Goal: Task Accomplishment & Management: Complete application form

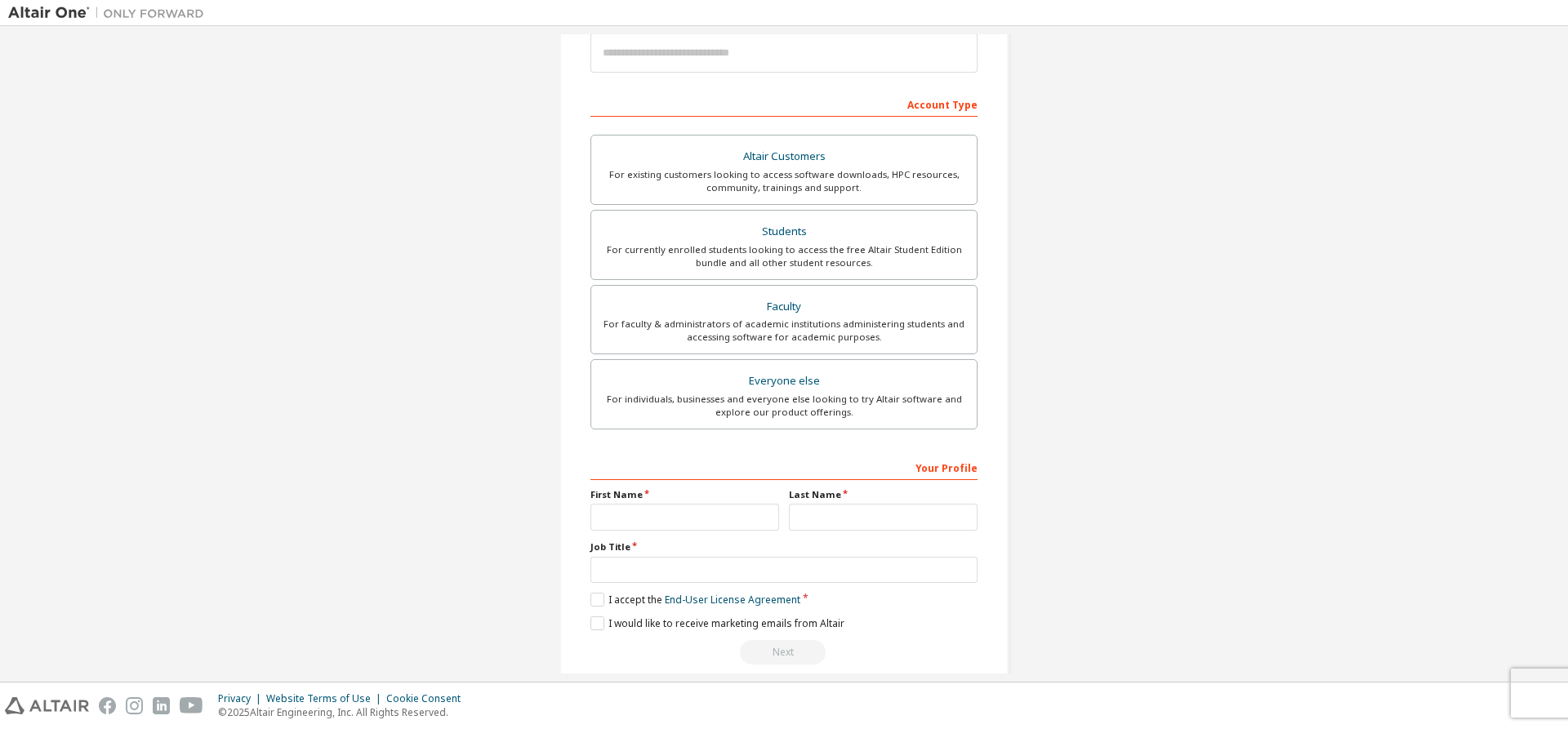
scroll to position [226, 0]
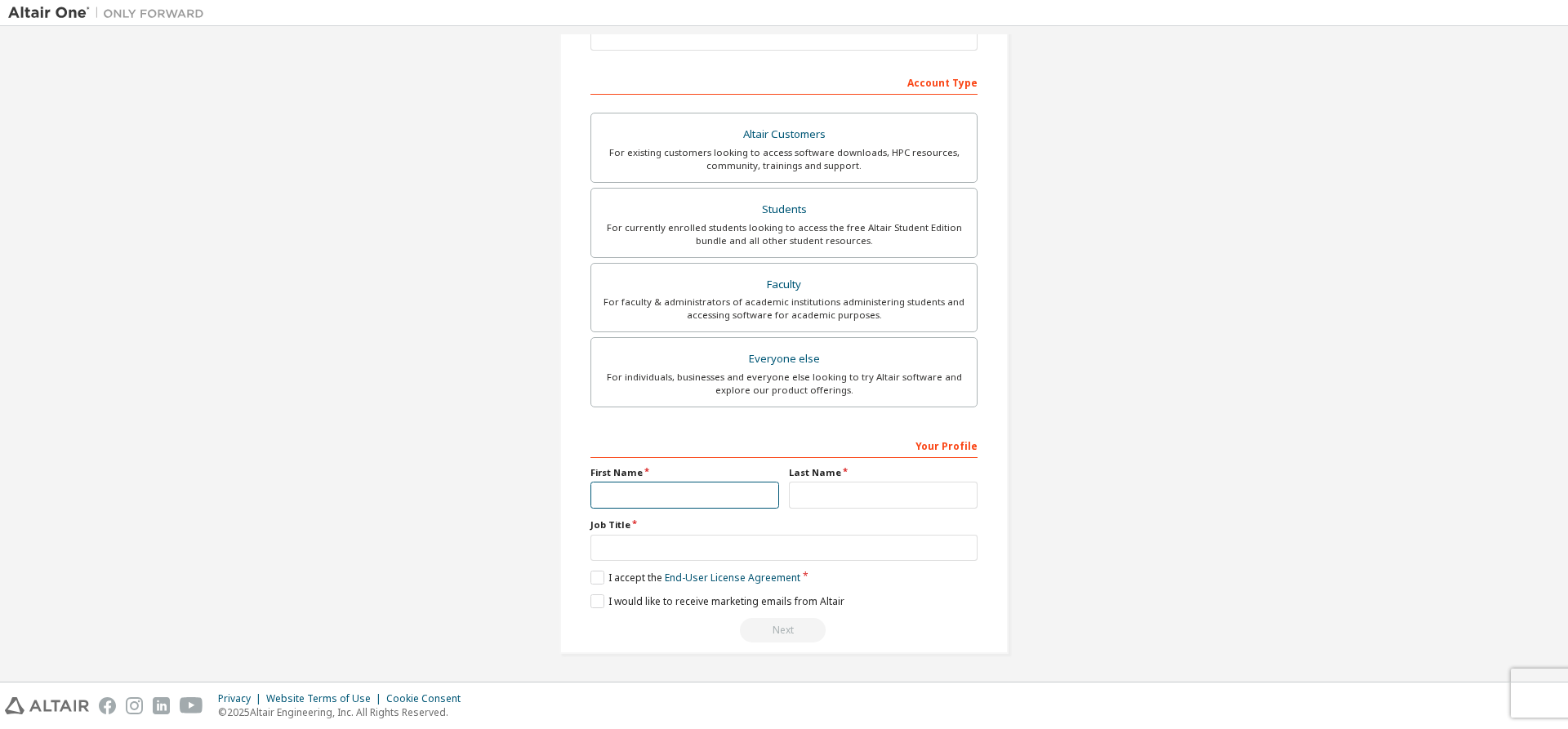
click at [666, 500] on input "text" at bounding box center [685, 496] width 189 height 27
click at [670, 498] on input "text" at bounding box center [685, 496] width 189 height 27
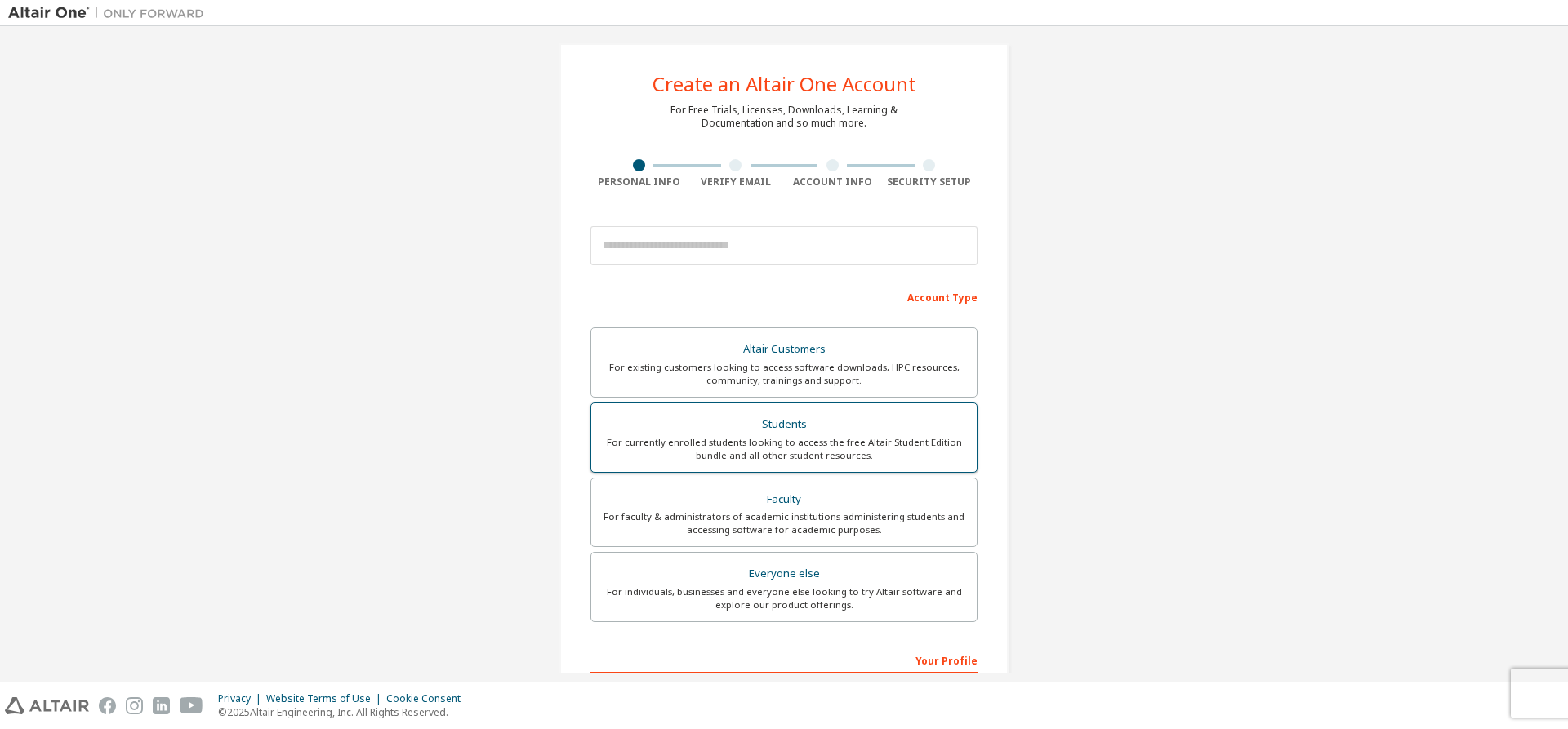
scroll to position [0, 0]
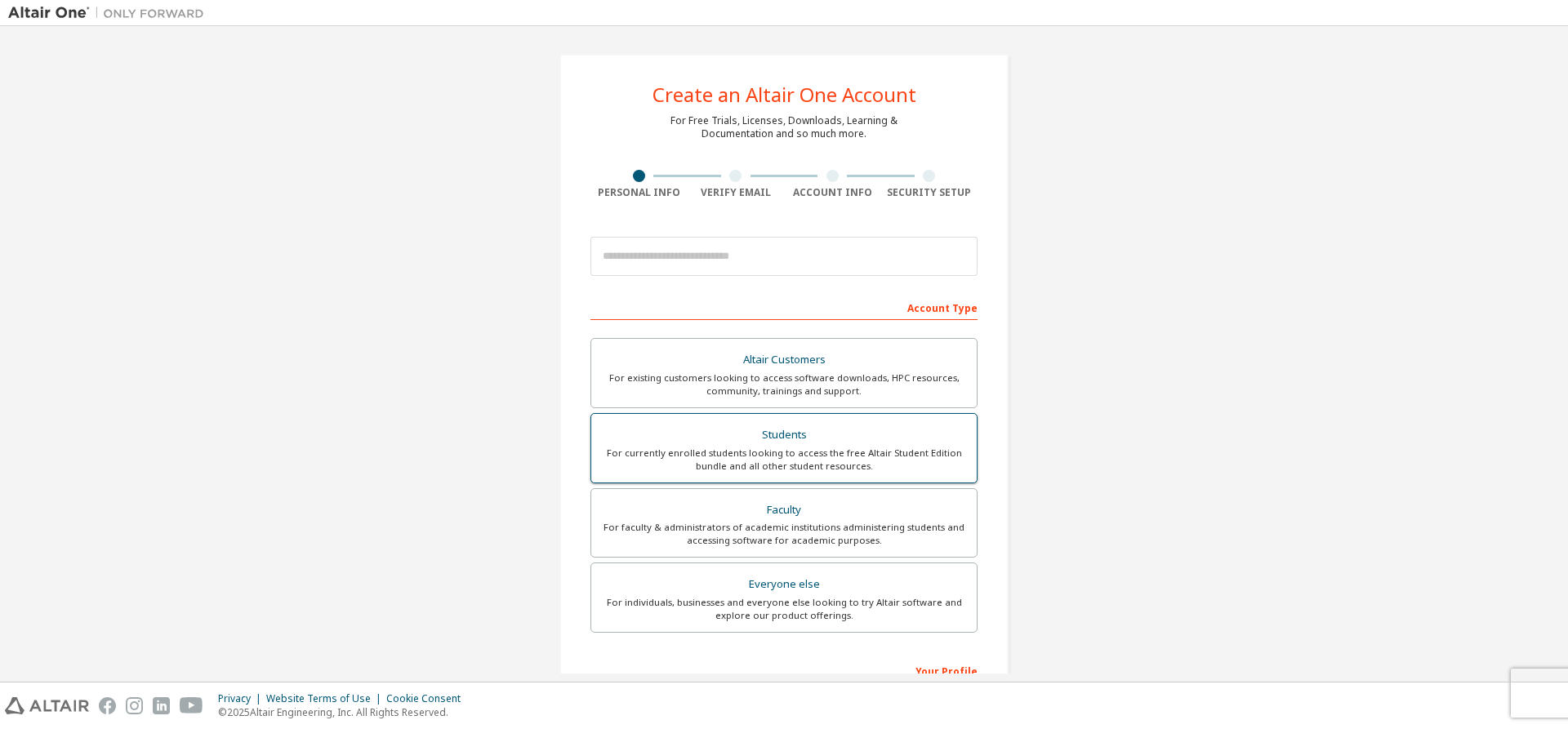
click at [772, 440] on div "Students" at bounding box center [784, 436] width 366 height 23
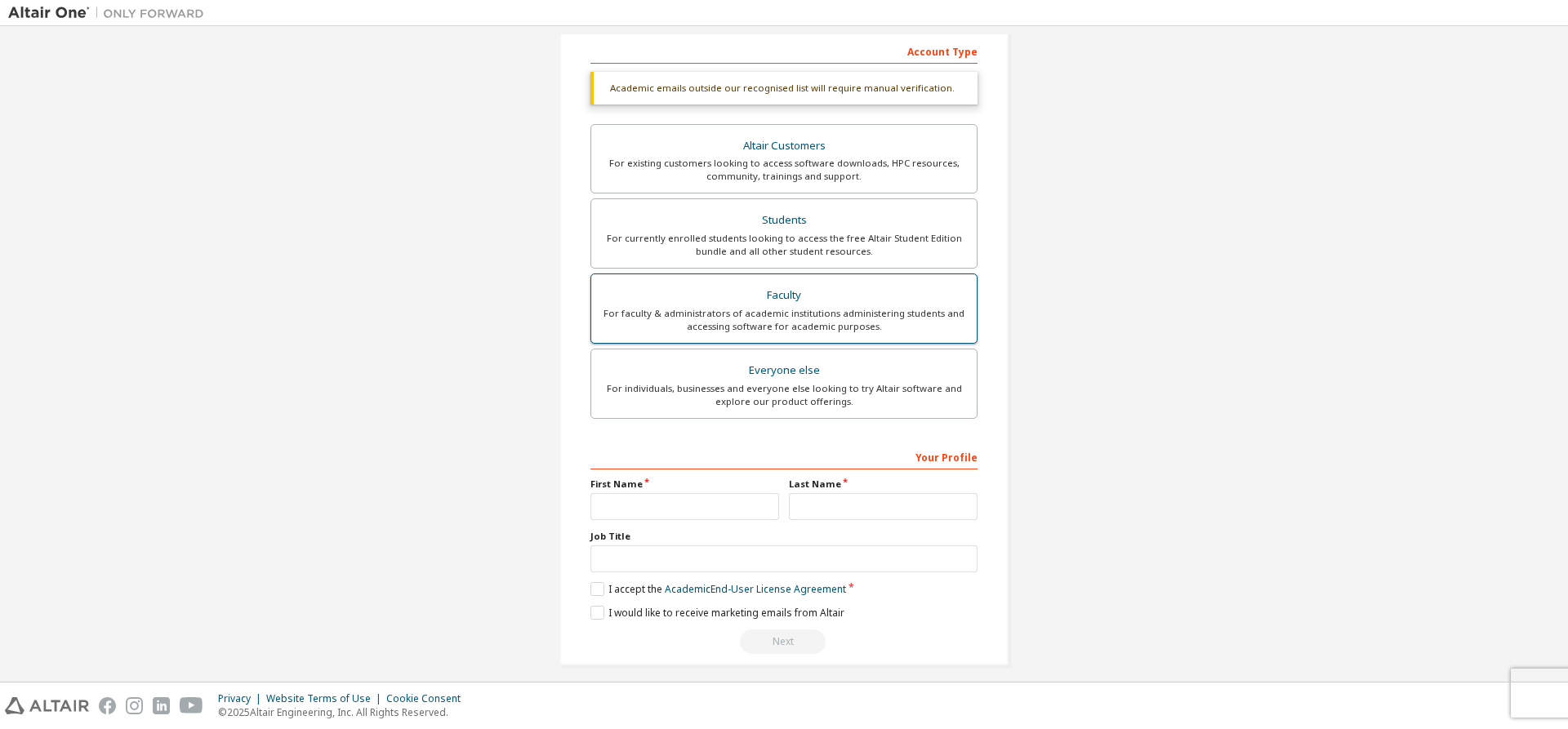
scroll to position [268, 0]
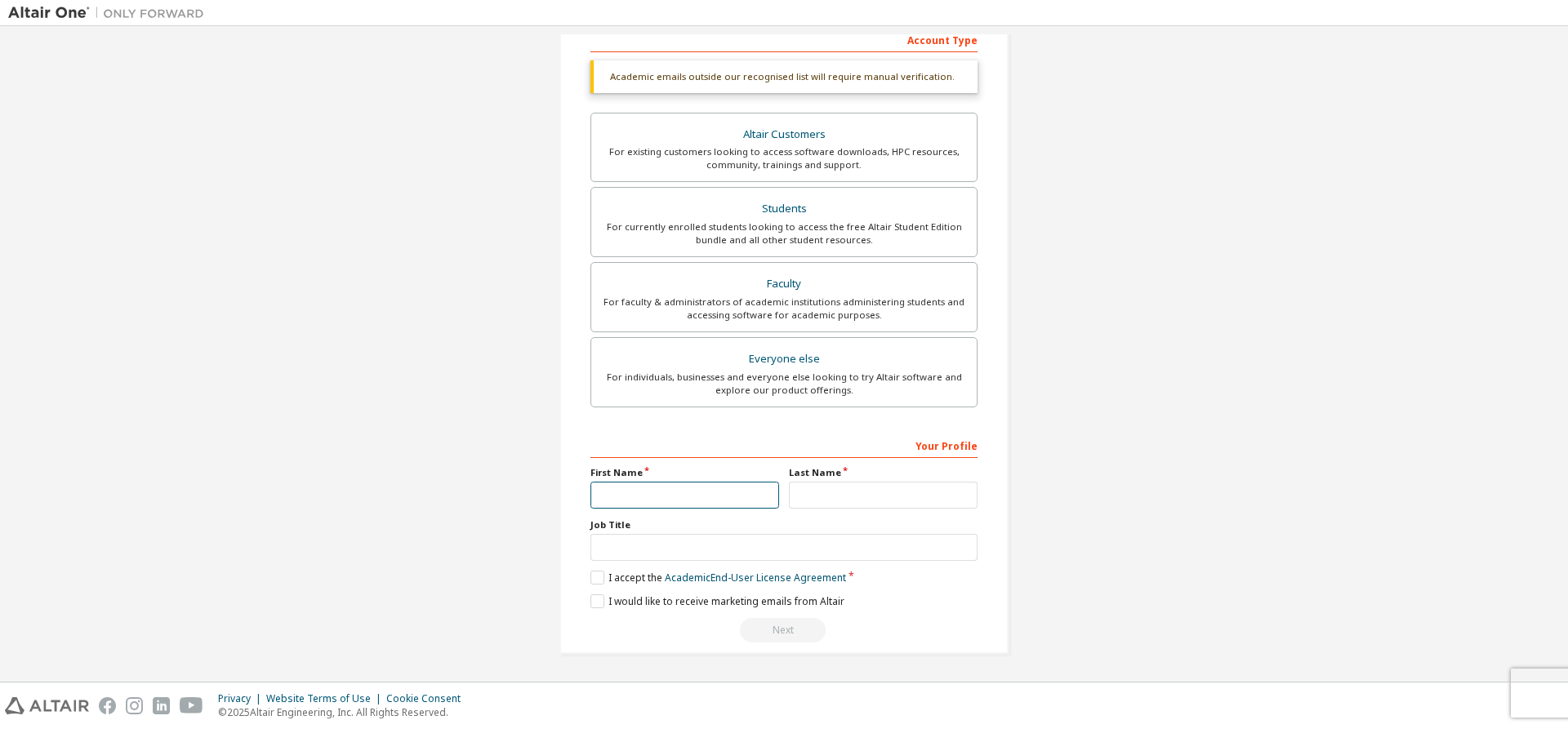
click at [674, 483] on input "text" at bounding box center [685, 496] width 189 height 27
type input "*****"
click at [852, 502] on input "text" at bounding box center [883, 496] width 189 height 27
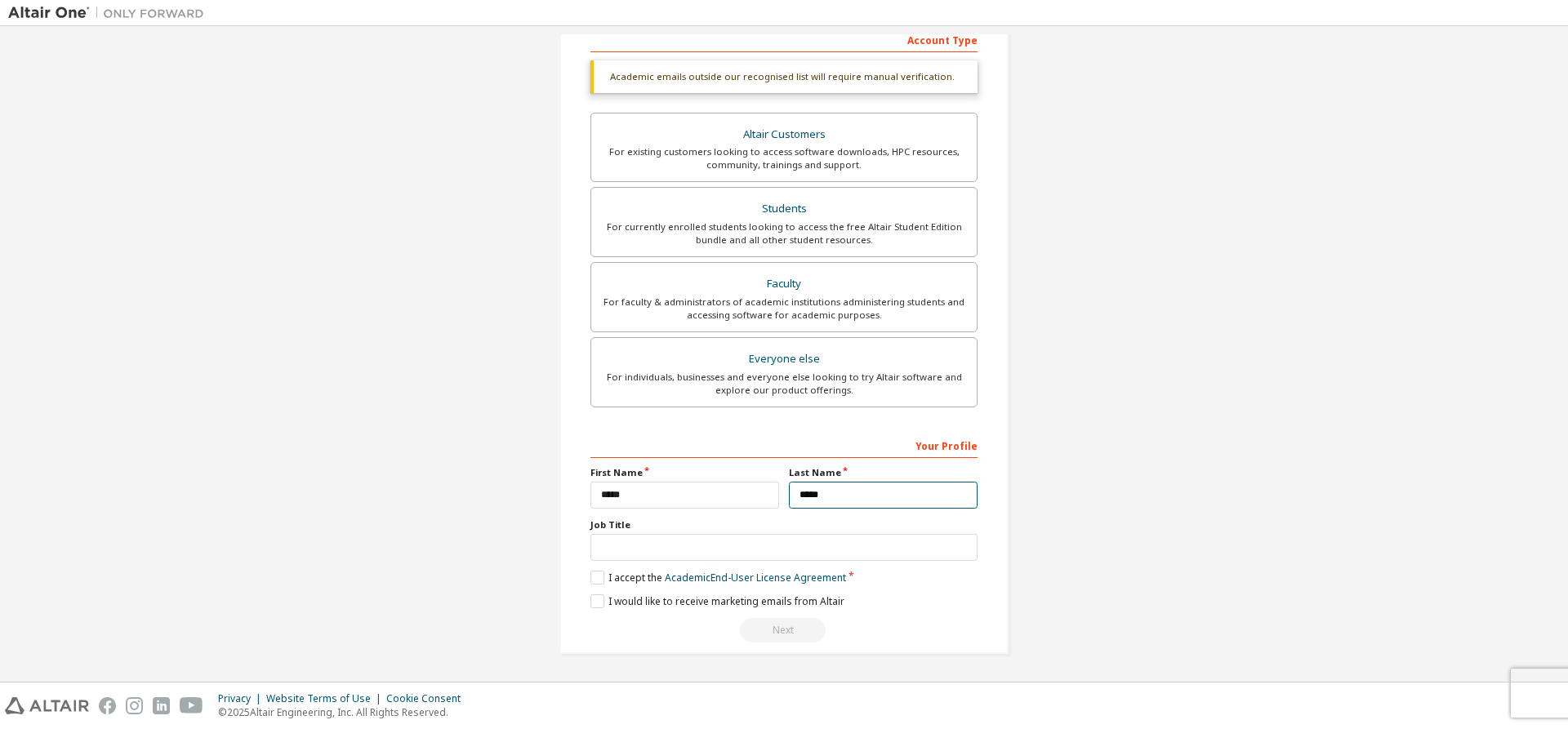
type input "*****"
click at [714, 556] on input "text" at bounding box center [784, 548] width 387 height 27
type input "*******"
click at [591, 577] on label "I accept the Academic End-User License Agreement" at bounding box center [719, 577] width 256 height 14
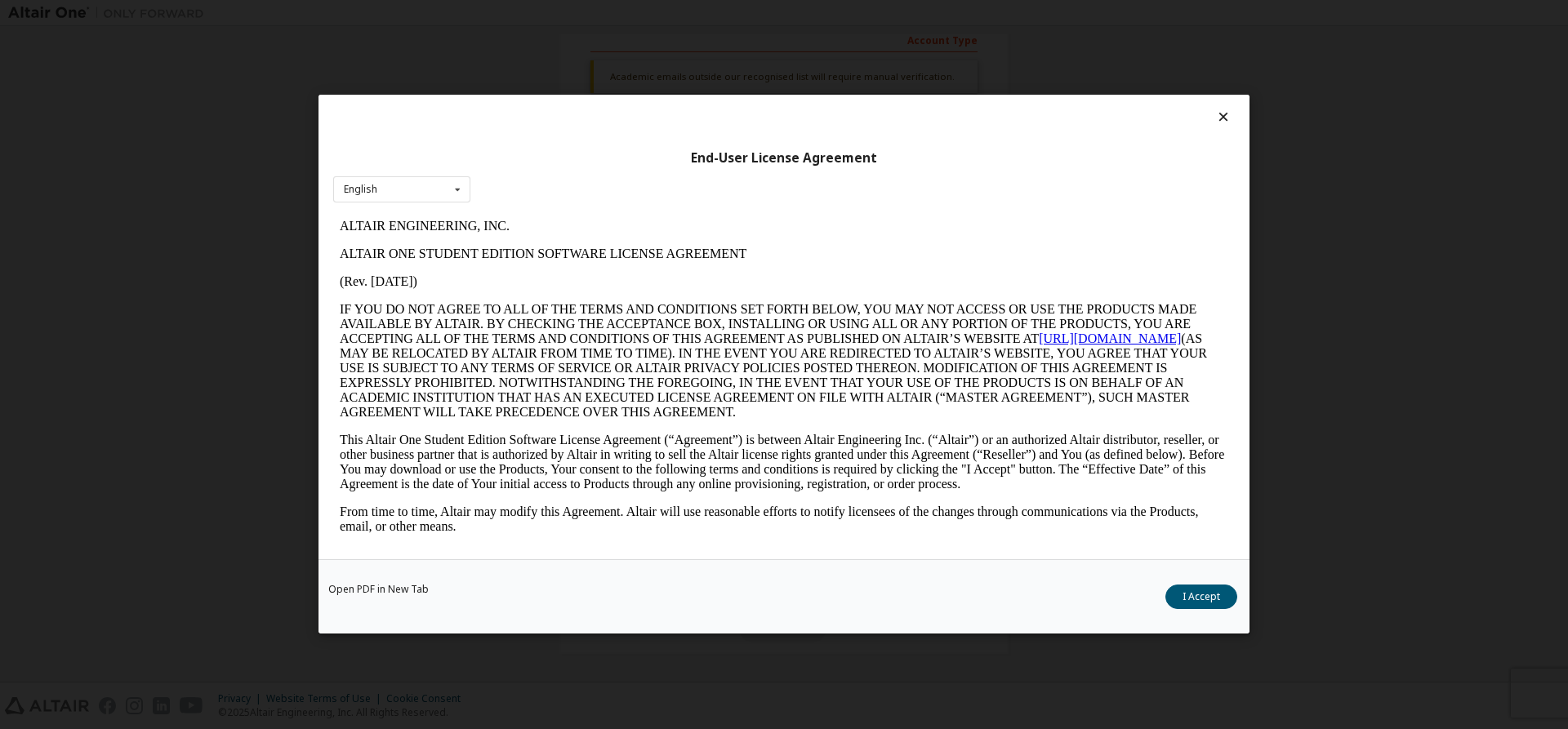
scroll to position [0, 0]
click at [1206, 592] on button "I Accept" at bounding box center [1201, 597] width 72 height 24
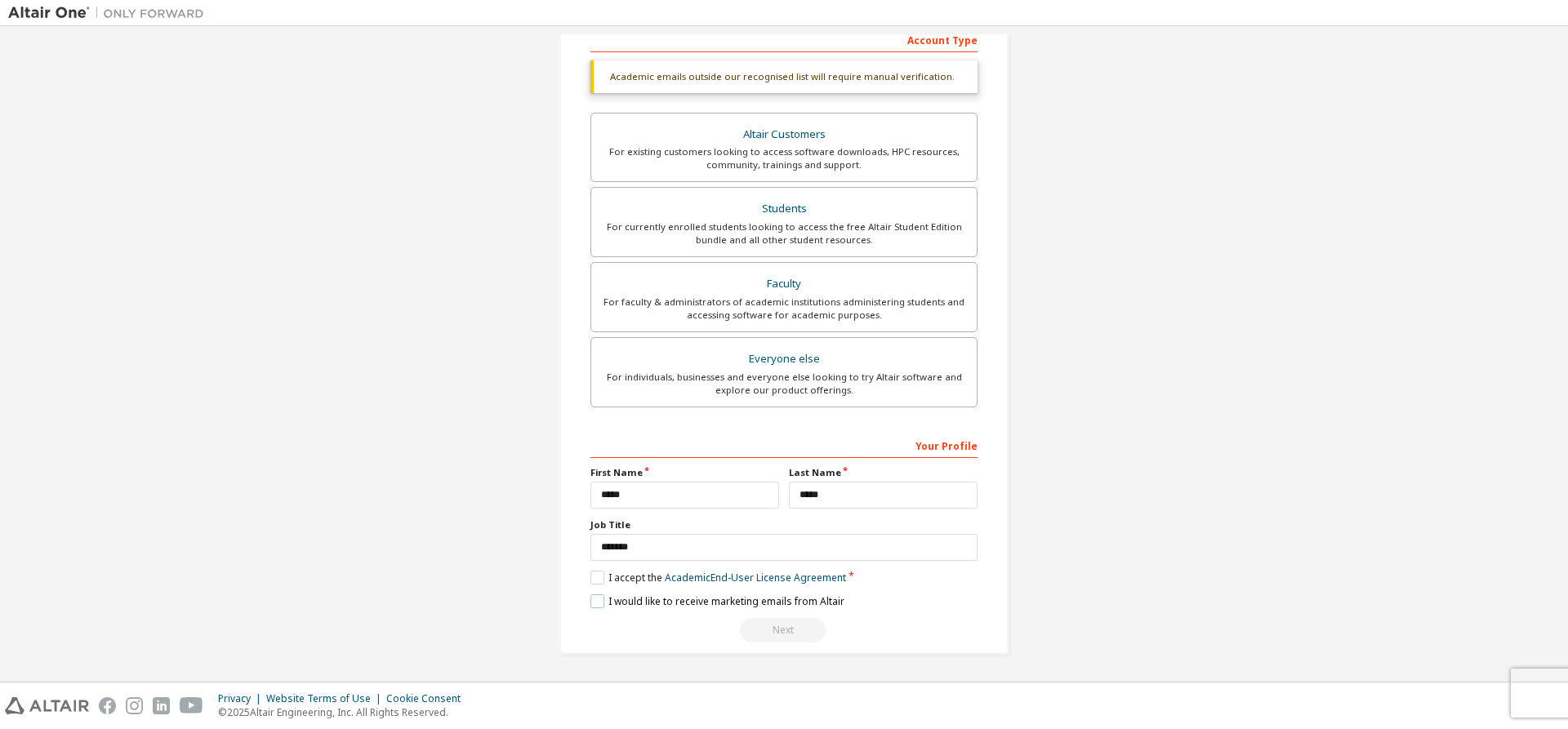
click at [597, 599] on label "I would like to receive marketing emails from Altair" at bounding box center [718, 601] width 254 height 14
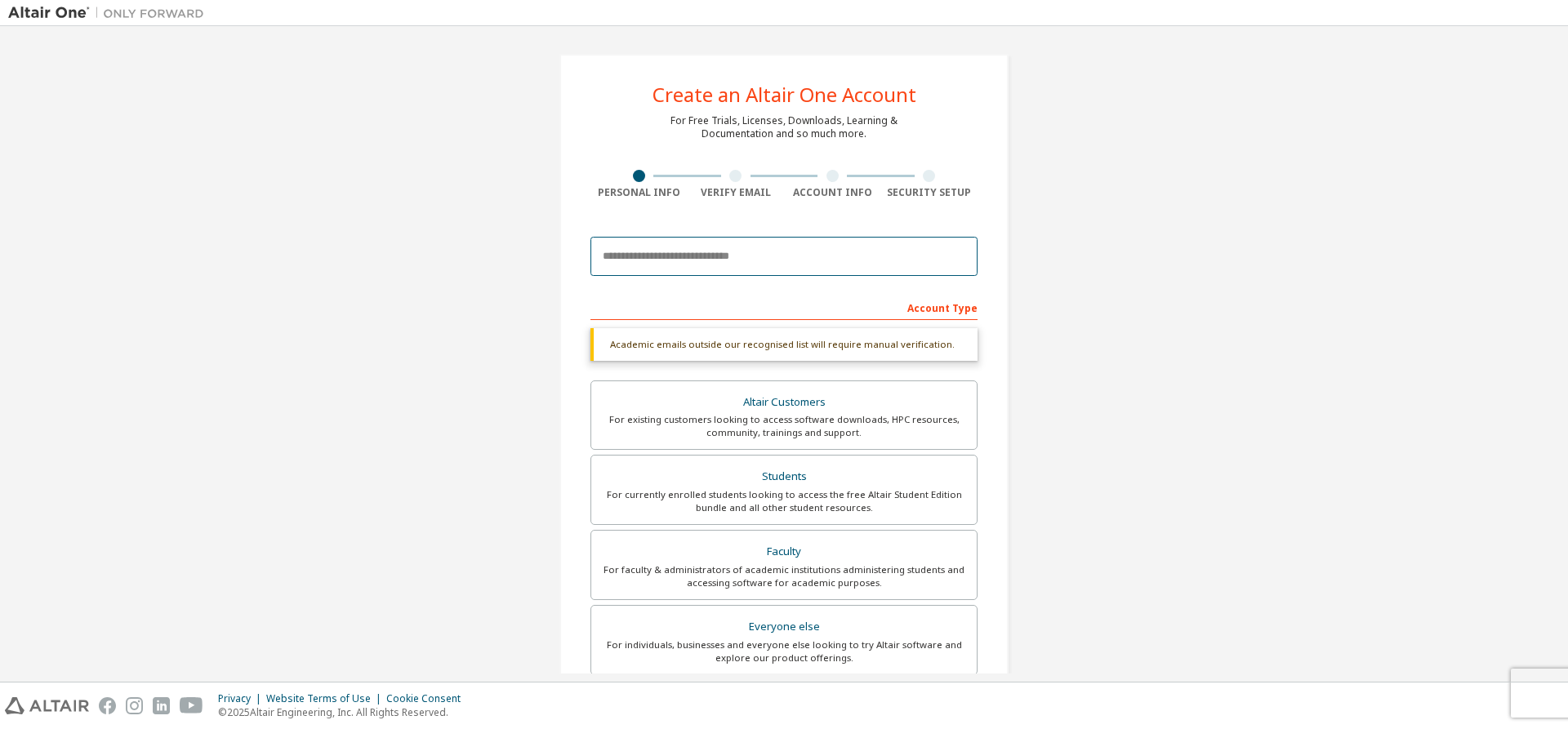
click at [694, 261] on input "email" at bounding box center [784, 257] width 387 height 39
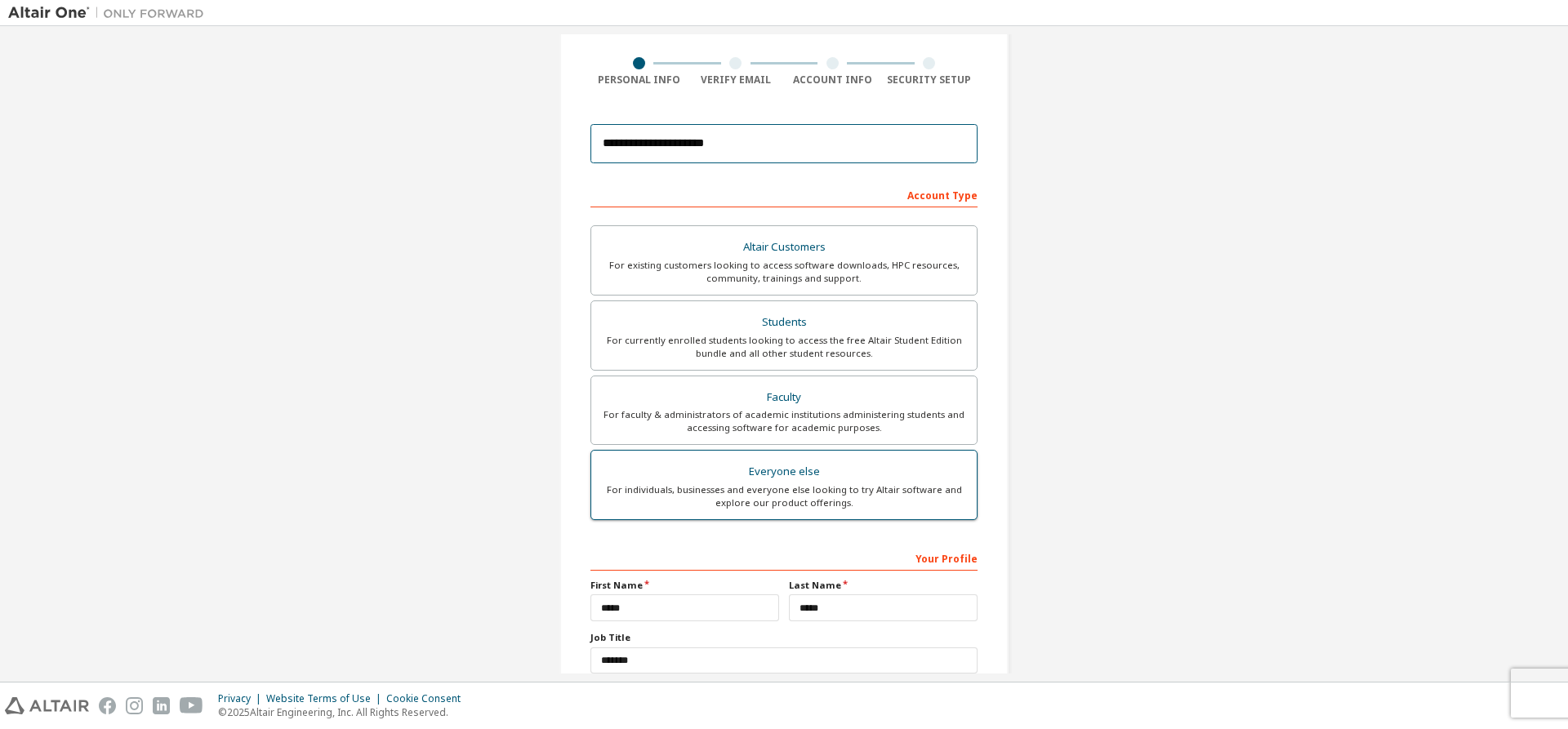
scroll to position [226, 0]
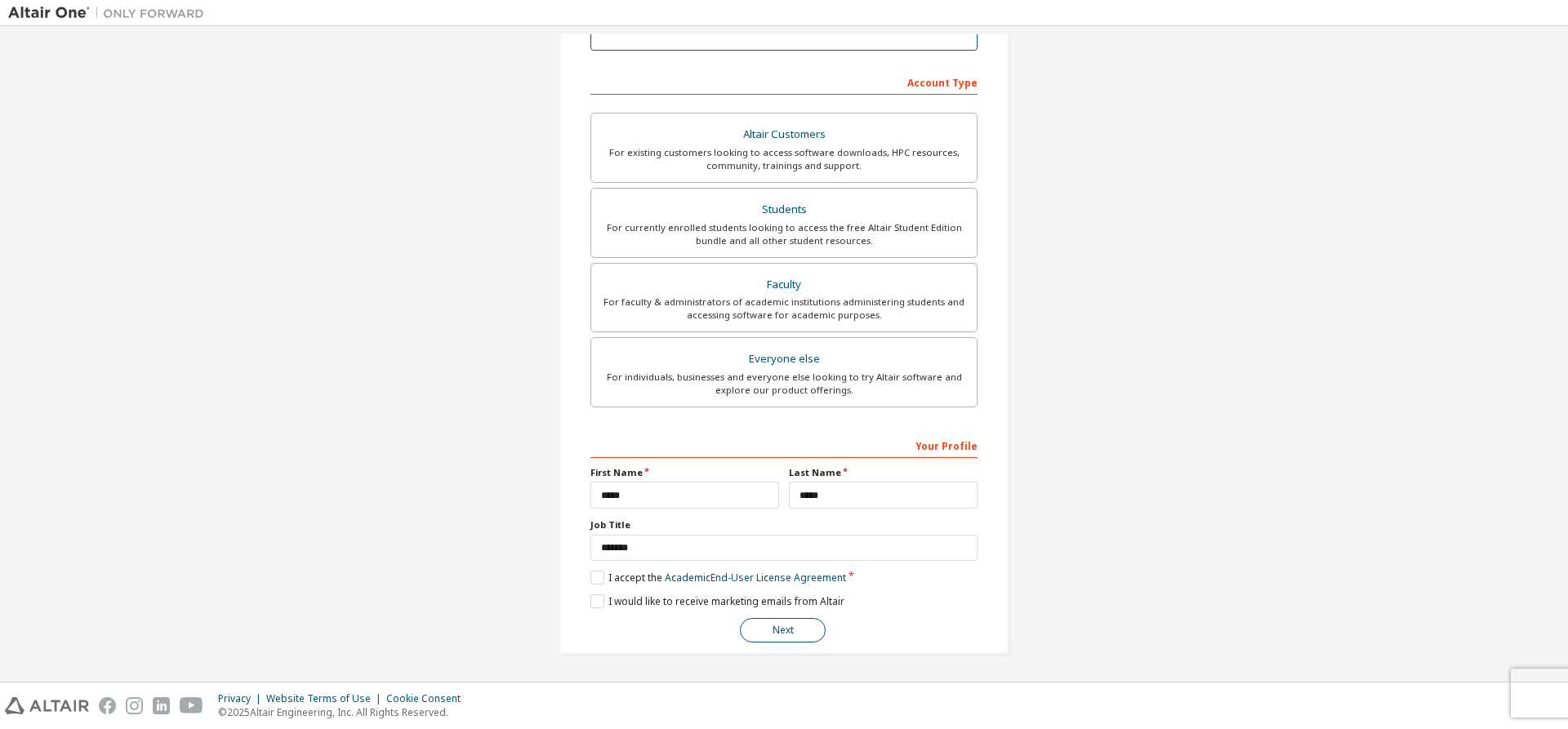
type input "**********"
click at [789, 634] on button "Next" at bounding box center [783, 629] width 86 height 24
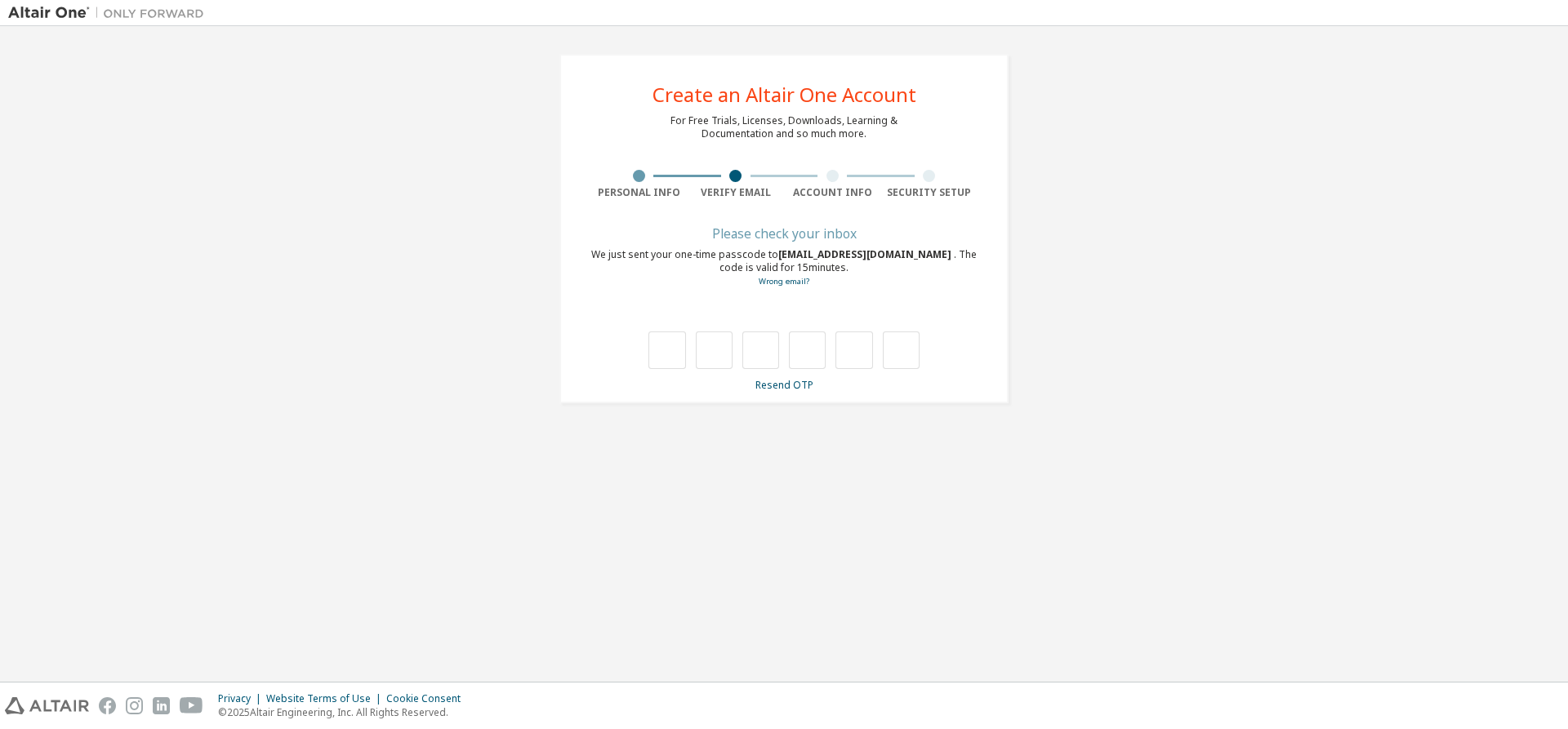
scroll to position [0, 0]
type input "*"
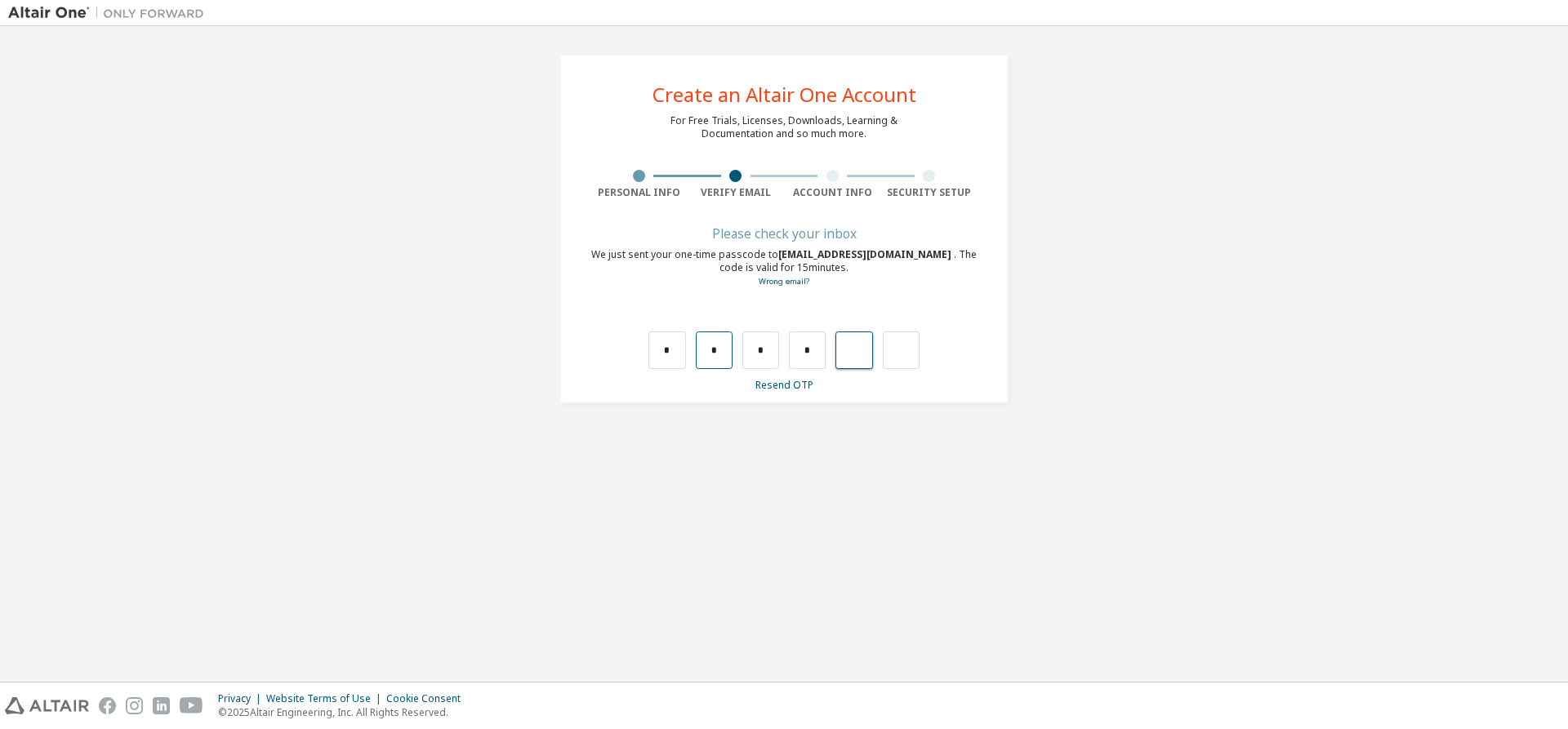
type input "*"
